Goal: Transaction & Acquisition: Obtain resource

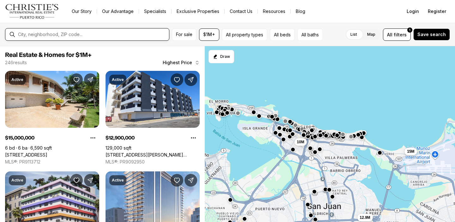
click at [97, 33] on input "text" at bounding box center [92, 34] width 148 height 5
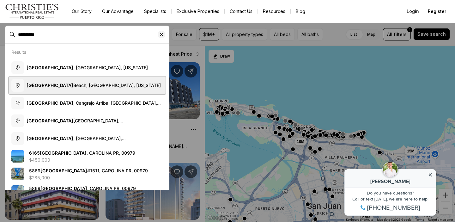
click at [70, 82] on span "Isla Verde Beach, Carolina, Puerto Rico" at bounding box center [94, 84] width 134 height 5
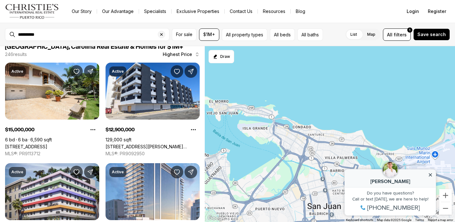
type input "**********"
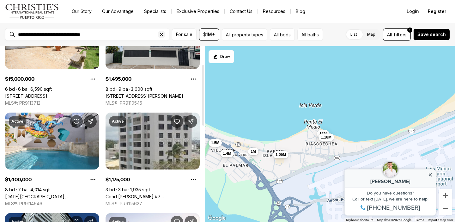
scroll to position [41, 0]
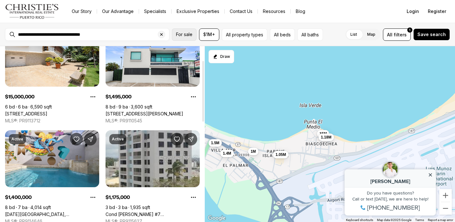
click at [182, 34] on span "For sale" at bounding box center [184, 34] width 16 height 5
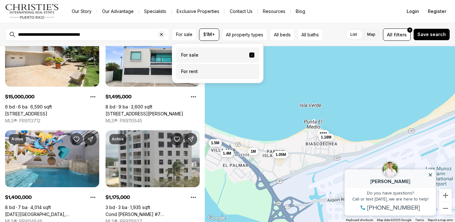
click at [183, 72] on label "For rent" at bounding box center [217, 71] width 83 height 15
click at [249, 69] on button "For rent" at bounding box center [251, 69] width 5 height 0
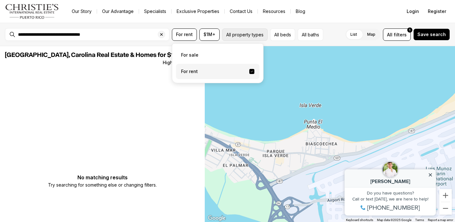
click at [243, 34] on button "All property types" at bounding box center [244, 34] width 45 height 12
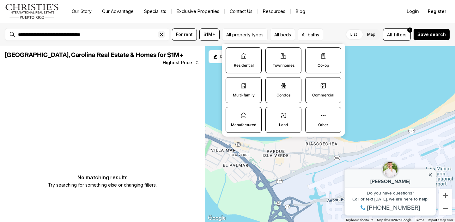
click at [286, 92] on label "Condos" at bounding box center [283, 90] width 36 height 26
click at [272, 84] on button "Condos" at bounding box center [268, 80] width 6 height 6
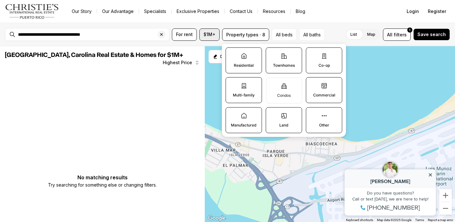
click at [205, 35] on span "$1M+" at bounding box center [209, 34] width 12 height 5
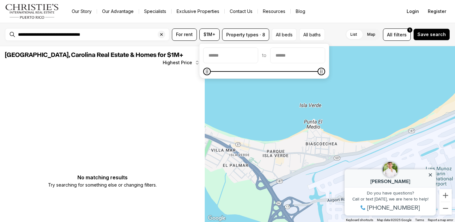
click at [336, 10] on div "Our Story Our Advantage Specialists Exclusive Properties Contact Us Resources B…" at bounding box center [231, 11] width 328 height 9
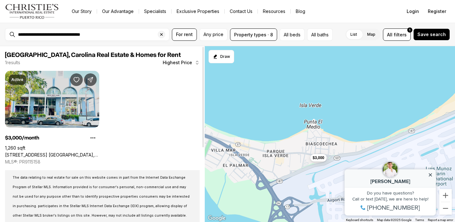
click at [68, 152] on link "[STREET_ADDRESS] [GEOGRAPHIC_DATA], [GEOGRAPHIC_DATA][PERSON_NAME] #2, CAROLINA…" at bounding box center [52, 155] width 94 height 6
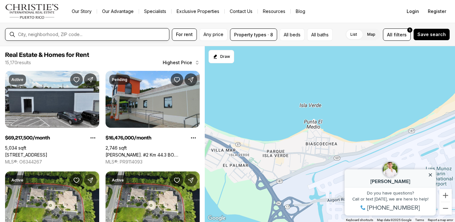
click at [94, 35] on input "text" at bounding box center [92, 34] width 148 height 5
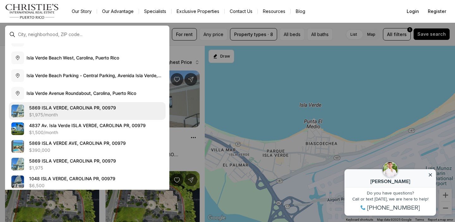
scroll to position [86, 0]
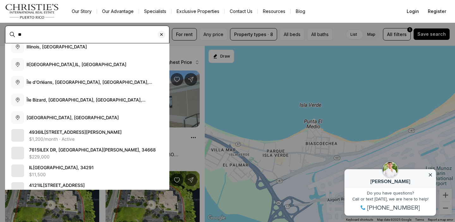
scroll to position [49, 0]
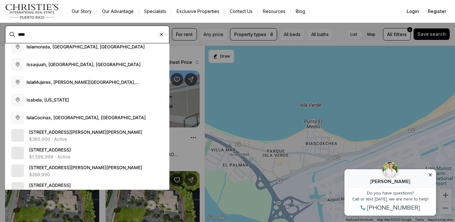
scroll to position [49, 0]
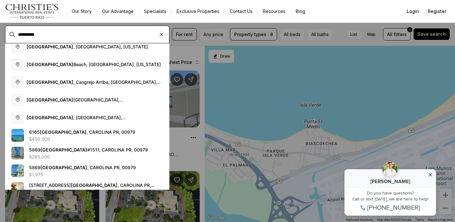
scroll to position [49, 0]
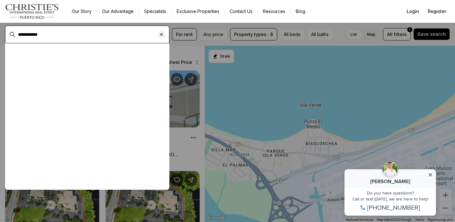
scroll to position [49, 0]
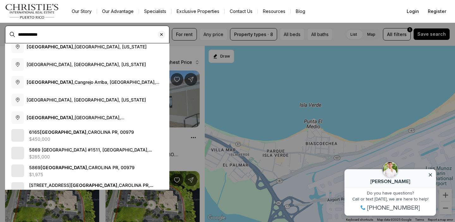
scroll to position [49, 0]
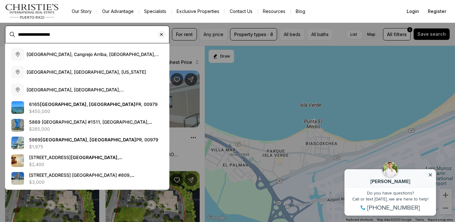
type input "**********"
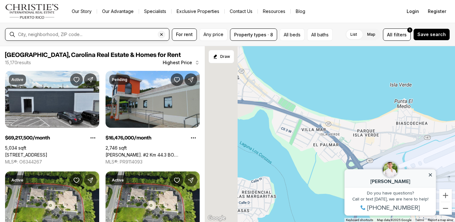
type input "**********"
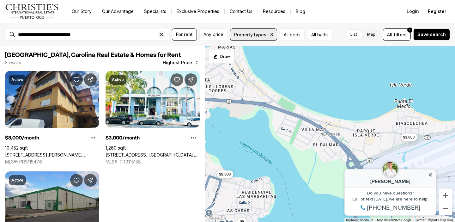
click at [255, 35] on button "Property types · 8" at bounding box center [253, 34] width 47 height 12
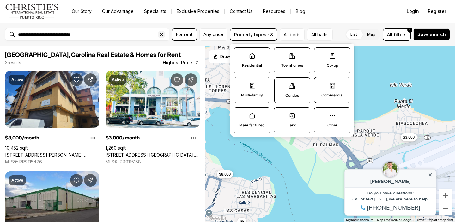
click at [289, 85] on icon at bounding box center [292, 86] width 6 height 6
click at [281, 84] on button "Condos" at bounding box center [277, 81] width 6 height 6
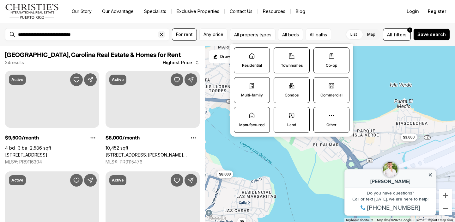
click at [289, 85] on icon at bounding box center [291, 85] width 5 height 5
click at [280, 84] on button "Condos" at bounding box center [277, 80] width 6 height 6
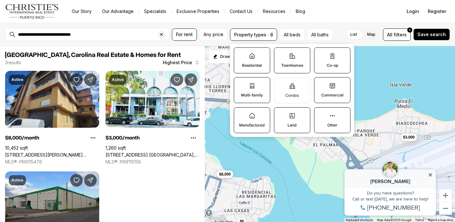
click at [261, 64] on p "Residential" at bounding box center [252, 65] width 20 height 5
click at [240, 54] on button "Residential" at bounding box center [237, 51] width 6 height 6
click at [245, 59] on label "Residential" at bounding box center [252, 61] width 36 height 26
click at [241, 54] on button "Residential" at bounding box center [237, 51] width 6 height 6
click at [291, 87] on icon at bounding box center [292, 86] width 6 height 6
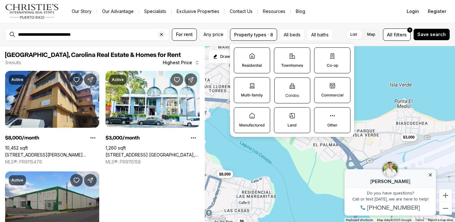
click at [281, 84] on button "Condos" at bounding box center [277, 81] width 6 height 6
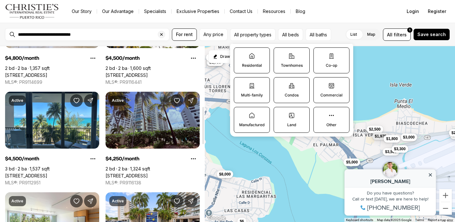
scroll to position [285, 0]
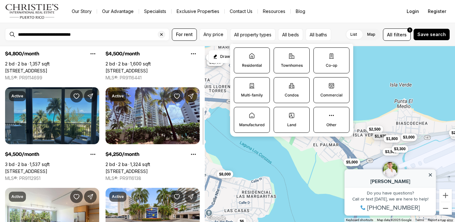
click at [47, 168] on link "[STREET_ADDRESS]" at bounding box center [26, 171] width 42 height 6
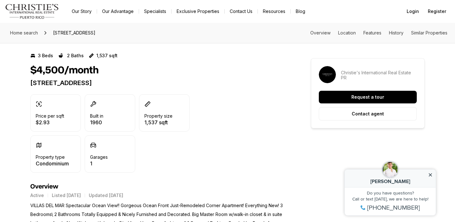
scroll to position [57, 0]
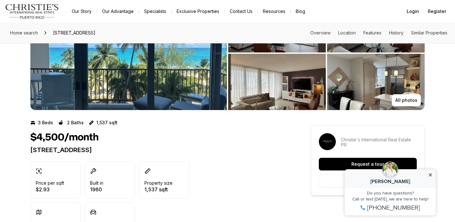
drag, startPoint x: 31, startPoint y: 149, endPoint x: 177, endPoint y: 147, distance: 146.5
click at [177, 147] on p "4745 ISLA VERDE AVE. #6 CAROLINA PR, 00979" at bounding box center [159, 150] width 258 height 8
drag, startPoint x: 32, startPoint y: 150, endPoint x: 167, endPoint y: 153, distance: 134.5
click at [167, 153] on div "$4,500/month 4745 ISLA VERDE AVE. #6 CAROLINA PR, 00979 Price per sqft $2.93 Bu…" at bounding box center [159, 185] width 258 height 108
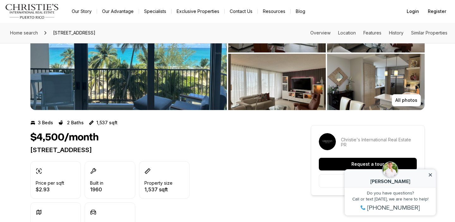
copy p "4745 ISLA VERDE AVE. #6 CAROLINA PR, 00979"
